Goal: Task Accomplishment & Management: Complete application form

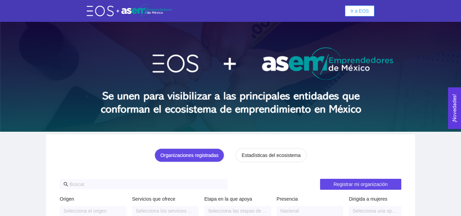
click at [363, 11] on span "Ir a EOS" at bounding box center [360, 11] width 18 height 8
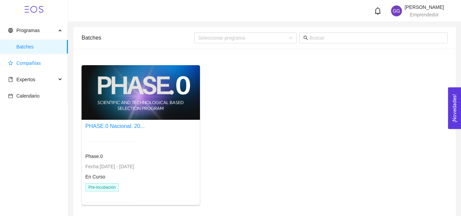
click at [30, 64] on span "Compañías" at bounding box center [28, 62] width 25 height 5
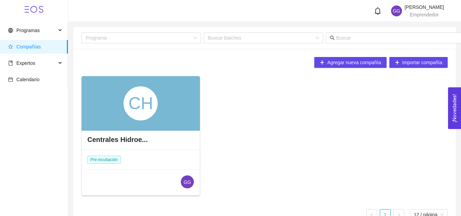
click at [205, 98] on div "CH Centrales Hidroe... Pre-incubación GG" at bounding box center [265, 138] width 372 height 125
click at [184, 106] on div "CH" at bounding box center [141, 103] width 119 height 55
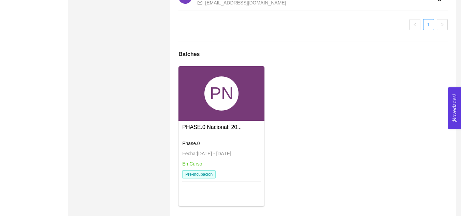
click at [230, 111] on div "PN" at bounding box center [222, 94] width 34 height 34
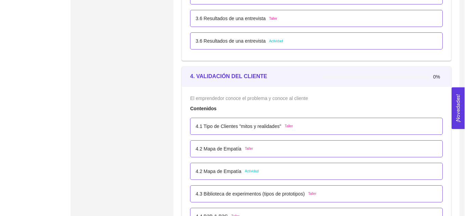
scroll to position [1063, 0]
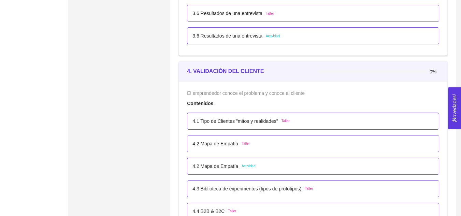
click at [250, 167] on span "Actividad" at bounding box center [249, 166] width 14 height 5
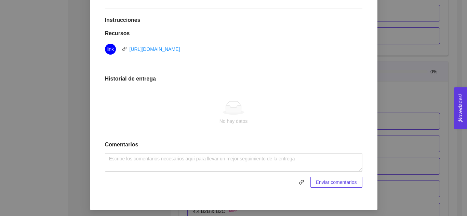
scroll to position [171, 0]
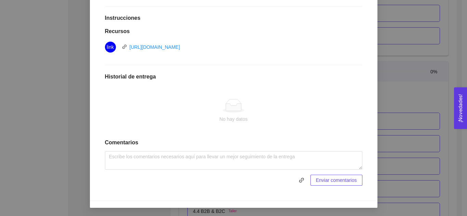
drag, startPoint x: 334, startPoint y: 180, endPoint x: 273, endPoint y: 196, distance: 63.2
click at [273, 196] on div "Anterior Siguiente 4.2 Mapa de Empatía Actividad Lugar: No especificado Crea un…" at bounding box center [233, 62] width 287 height 277
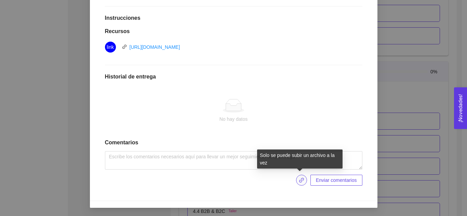
click at [302, 182] on icon "link" at bounding box center [301, 180] width 5 height 5
click at [299, 178] on icon "link" at bounding box center [301, 180] width 5 height 5
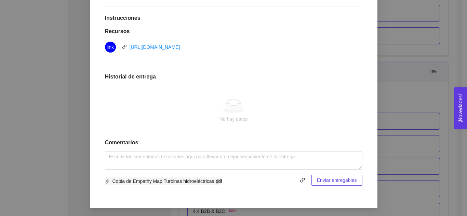
click at [151, 181] on span "Copia de Empathy Map Turbinas hidroeléctricas.pdf" at bounding box center [163, 182] width 117 height 8
click at [327, 181] on span "Enviar entregables" at bounding box center [337, 181] width 40 height 8
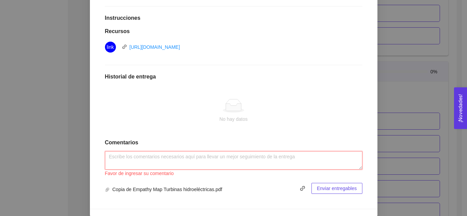
click at [218, 158] on textarea at bounding box center [233, 160] width 257 height 18
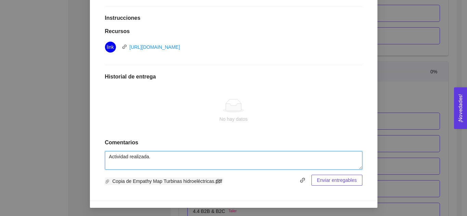
type textarea "Actividad realizada."
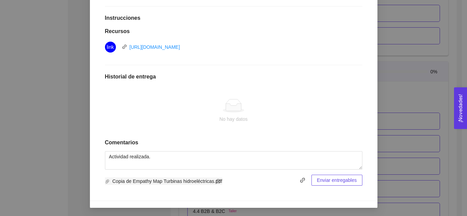
click at [198, 182] on span "Copia de Empathy Map Turbinas hidroeléctricas.pdf" at bounding box center [163, 182] width 117 height 8
click at [125, 181] on span "Copia de Empathy Map Turbinas hidroeléctricas.pdf" at bounding box center [163, 182] width 117 height 8
click at [185, 181] on span "Copia de Empathy Map Turbinas hidroeléctricas.pdf" at bounding box center [163, 182] width 117 height 8
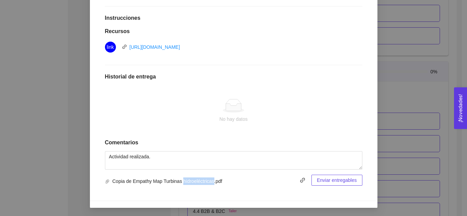
click at [337, 181] on span "Enviar entregables" at bounding box center [337, 181] width 40 height 8
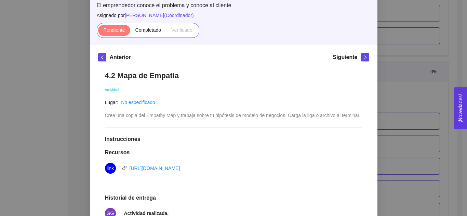
scroll to position [46, 0]
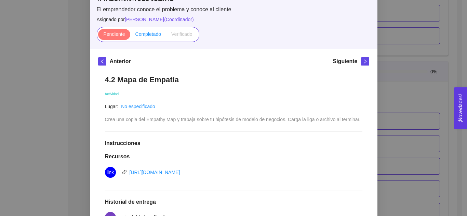
click at [145, 35] on span "Completado" at bounding box center [148, 33] width 26 height 5
click at [130, 36] on input "Completado" at bounding box center [130, 36] width 0 height 0
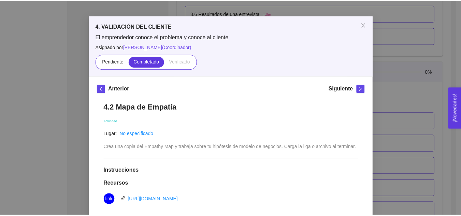
scroll to position [13, 0]
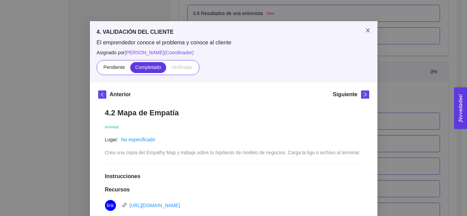
click at [365, 29] on icon "close" at bounding box center [367, 30] width 5 height 5
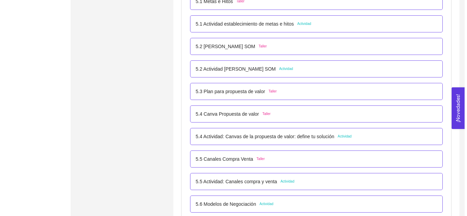
scroll to position [1364, 0]
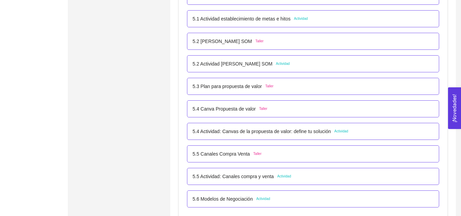
click at [283, 64] on span "Actividad" at bounding box center [283, 63] width 14 height 5
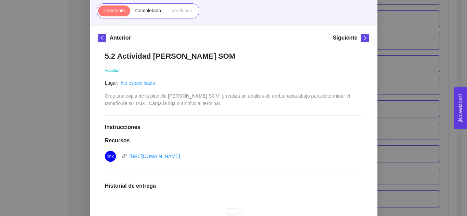
scroll to position [72, 0]
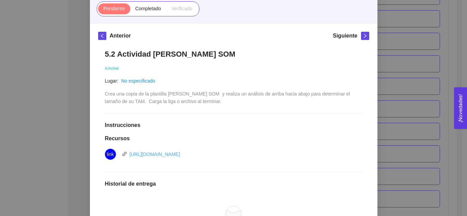
click at [180, 154] on link "[URL][DOMAIN_NAME]" at bounding box center [154, 154] width 51 height 5
